Goal: Navigation & Orientation: Find specific page/section

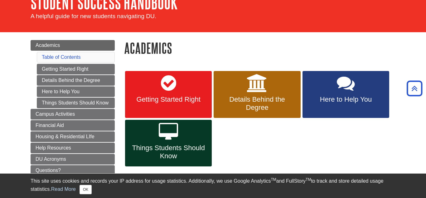
scroll to position [32, 0]
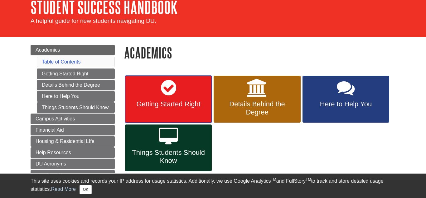
click at [162, 83] on icon at bounding box center [168, 88] width 15 height 18
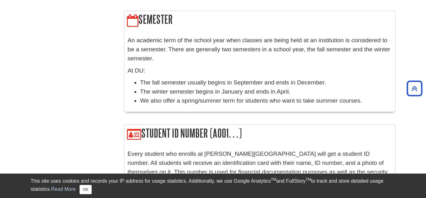
scroll to position [870, 0]
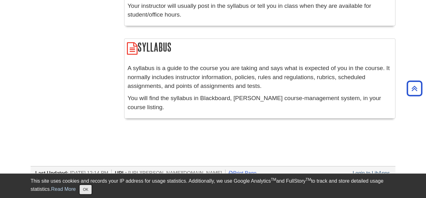
click at [80, 190] on button "OK" at bounding box center [86, 188] width 12 height 9
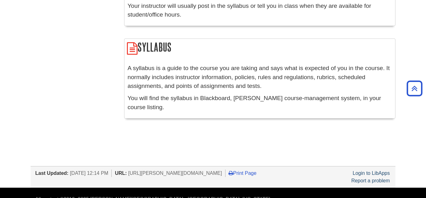
scroll to position [0, 0]
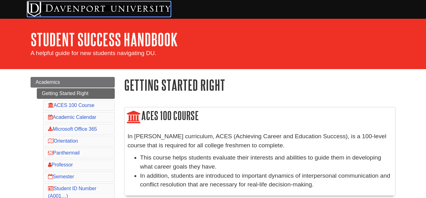
click at [42, 6] on img at bounding box center [98, 9] width 143 height 15
